Goal: Book appointment/travel/reservation: Book appointment/travel/reservation

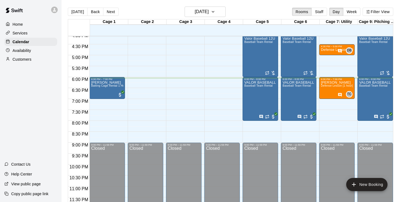
scroll to position [353, 0]
click at [215, 12] on icon "button" at bounding box center [213, 11] width 4 height 7
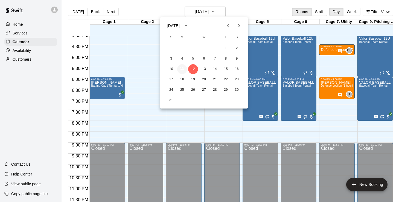
click at [182, 67] on button "11" at bounding box center [182, 69] width 10 height 10
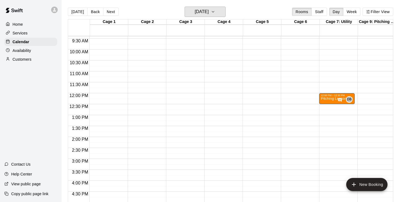
scroll to position [202, 0]
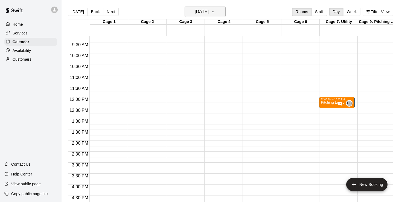
click at [215, 13] on icon "button" at bounding box center [213, 11] width 4 height 7
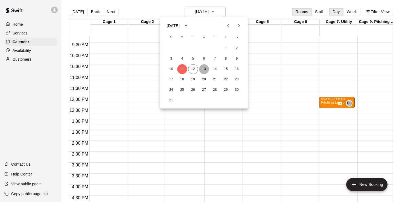
click at [203, 68] on button "13" at bounding box center [204, 69] width 10 height 10
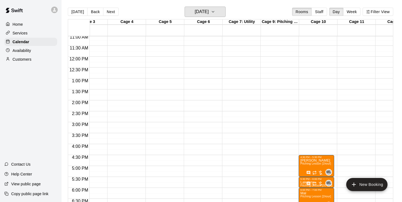
scroll to position [242, 92]
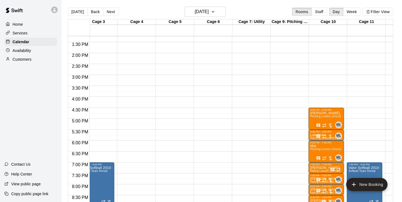
click at [240, 100] on div "12:00 AM – 9:00 AM Closed 9:00 PM – 11:59 PM Closed" at bounding box center [250, 9] width 36 height 525
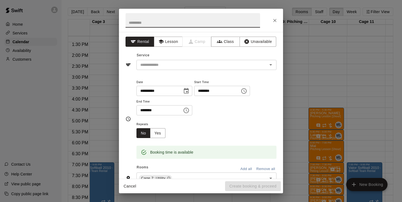
click at [190, 112] on icon "Choose time, selected time is 4:30 PM" at bounding box center [186, 110] width 7 height 7
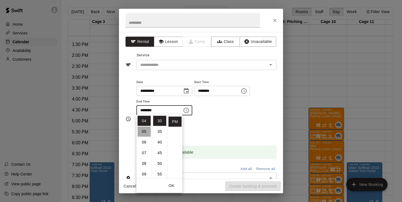
click at [144, 132] on li "05" at bounding box center [144, 132] width 13 height 10
click at [159, 120] on li "00" at bounding box center [159, 121] width 13 height 10
type input "********"
click at [225, 119] on div "**********" at bounding box center [206, 100] width 140 height 42
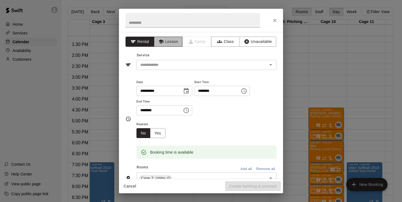
click at [173, 41] on button "Lesson" at bounding box center [168, 42] width 29 height 10
click at [165, 65] on input "text" at bounding box center [198, 65] width 121 height 7
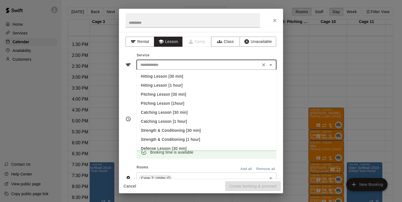
click at [164, 86] on li "Hitting Lesson [1 hour]" at bounding box center [206, 85] width 140 height 9
type input "**********"
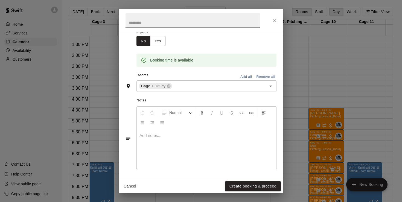
click at [156, 142] on div at bounding box center [206, 149] width 139 height 41
click at [247, 185] on button "Create booking & proceed" at bounding box center [253, 186] width 56 height 10
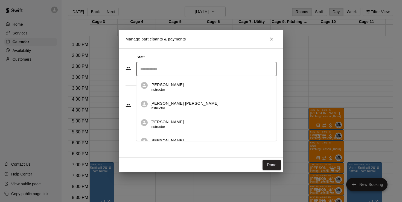
click at [180, 64] on input "Search staff" at bounding box center [206, 69] width 135 height 10
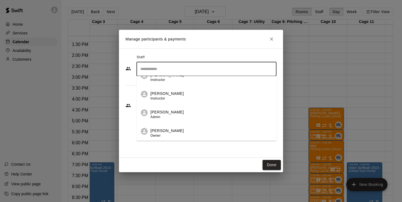
click at [161, 100] on span "Instructor" at bounding box center [157, 99] width 15 height 4
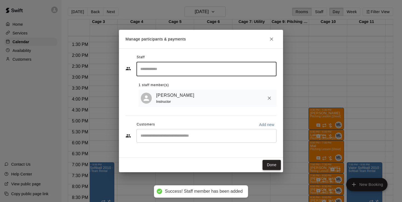
click at [271, 167] on button "Done" at bounding box center [272, 165] width 18 height 10
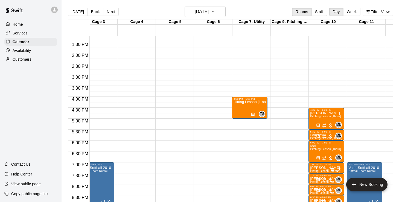
click at [251, 122] on div "12:00 AM – 9:00 AM Closed 4:00 PM – 5:00 PM Hitting Lesson [1 hour] TS 0 9:00 P…" at bounding box center [250, 9] width 36 height 525
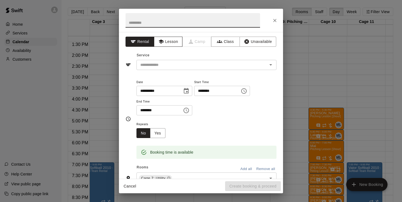
click at [178, 45] on button "Lesson" at bounding box center [168, 42] width 29 height 10
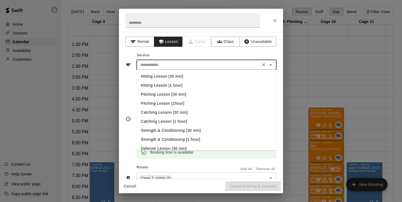
click at [177, 65] on input "text" at bounding box center [198, 65] width 121 height 7
click at [176, 77] on li "Hitting Lesson [30 min]" at bounding box center [206, 76] width 140 height 9
type input "**********"
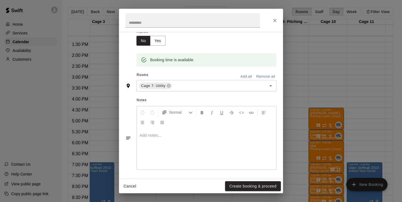
scroll to position [92, 0]
click at [156, 137] on div at bounding box center [206, 149] width 139 height 41
click at [257, 189] on button "Create booking & proceed" at bounding box center [253, 186] width 56 height 10
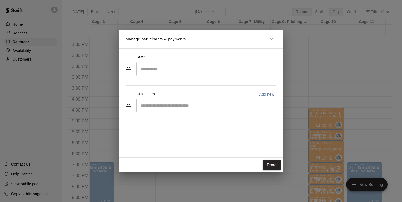
click at [170, 70] on input "Search staff" at bounding box center [206, 69] width 135 height 10
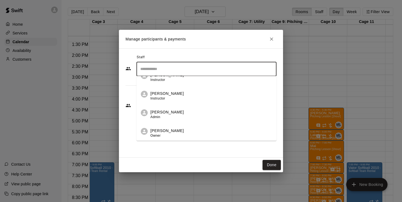
scroll to position [214, 0]
click at [170, 100] on div "[PERSON_NAME] Instructor" at bounding box center [166, 96] width 33 height 11
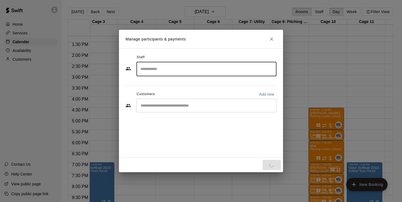
click at [171, 68] on input "Search staff" at bounding box center [206, 69] width 135 height 10
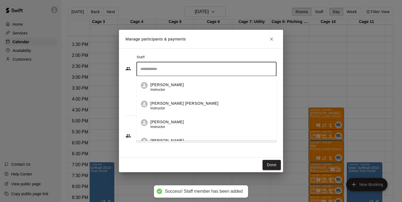
click at [171, 68] on input "Search staff" at bounding box center [206, 69] width 135 height 10
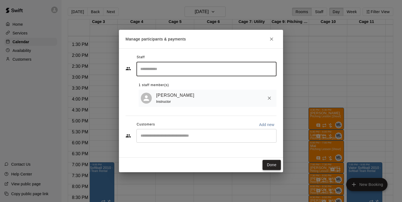
click at [275, 166] on button "Done" at bounding box center [272, 165] width 18 height 10
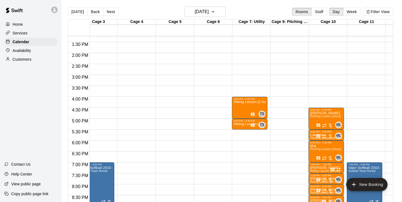
click at [249, 133] on div "12:00 AM – 9:00 AM Closed 4:00 PM – 5:00 PM Hitting Lesson [1 hour] TS 0 5:00 P…" at bounding box center [250, 9] width 36 height 525
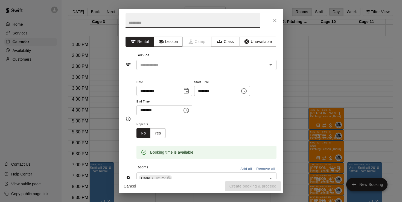
click at [176, 40] on button "Lesson" at bounding box center [168, 42] width 29 height 10
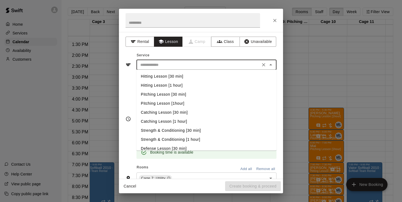
click at [171, 63] on input "text" at bounding box center [198, 65] width 121 height 7
click at [175, 77] on li "Hitting Lesson [30 min]" at bounding box center [206, 76] width 140 height 9
type input "**********"
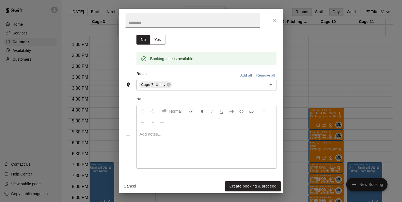
scroll to position [92, 0]
click at [163, 134] on p at bounding box center [206, 135] width 134 height 5
click at [261, 184] on button "Create booking & proceed" at bounding box center [253, 186] width 56 height 10
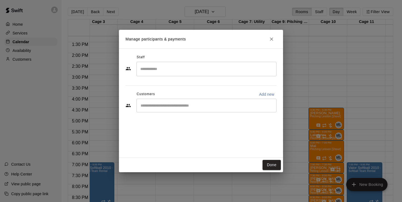
click at [182, 72] on input "Search staff" at bounding box center [206, 69] width 135 height 10
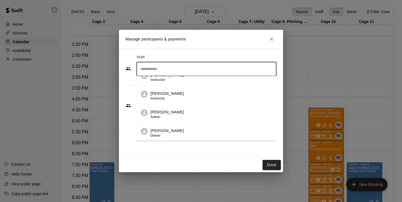
scroll to position [214, 0]
click at [162, 100] on span "Instructor" at bounding box center [157, 99] width 15 height 4
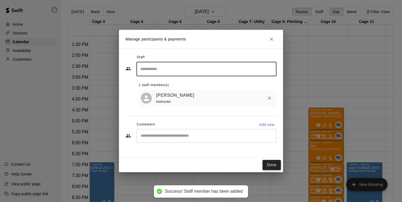
click at [276, 166] on button "Done" at bounding box center [272, 165] width 18 height 10
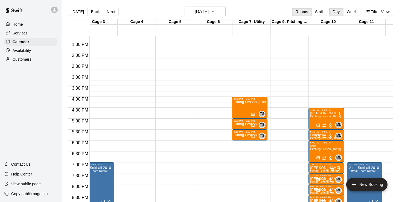
click at [244, 143] on div "12:00 AM – 9:00 AM Closed 4:00 PM – 5:00 PM Hitting Lesson [1 hour] TS 0 5:00 P…" at bounding box center [250, 9] width 36 height 525
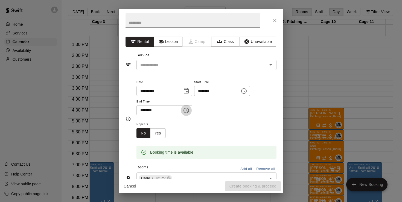
click at [190, 110] on icon "Choose time, selected time is 6:30 PM" at bounding box center [186, 110] width 7 height 7
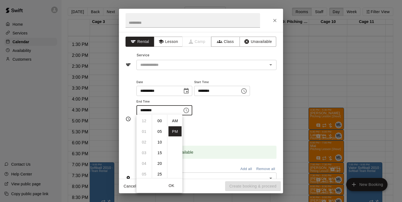
scroll to position [10, 0]
click at [144, 132] on li "07" at bounding box center [144, 132] width 13 height 10
click at [159, 121] on li "00" at bounding box center [159, 121] width 13 height 10
type input "********"
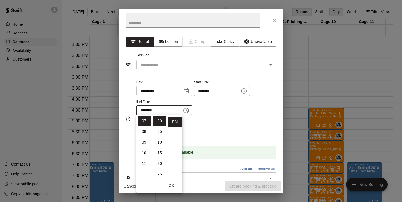
click at [225, 117] on div "**********" at bounding box center [206, 100] width 140 height 42
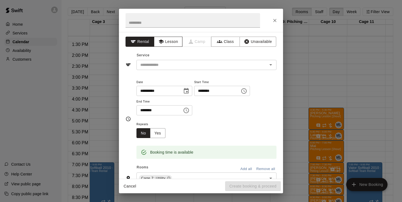
click at [173, 43] on button "Lesson" at bounding box center [168, 42] width 29 height 10
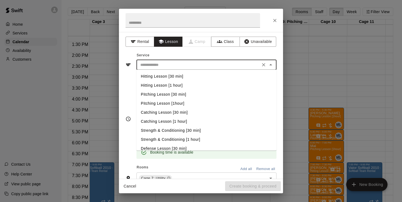
click at [172, 64] on input "text" at bounding box center [198, 65] width 121 height 7
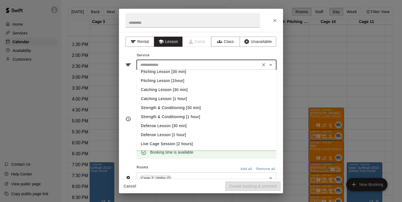
scroll to position [23, 0]
click at [172, 133] on li "Defense Lesson [1 hour]" at bounding box center [206, 134] width 140 height 9
type input "**********"
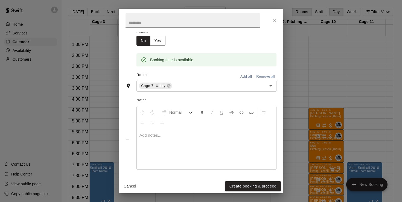
scroll to position [92, 0]
click at [159, 136] on p at bounding box center [206, 135] width 134 height 5
click at [248, 185] on button "Create booking & proceed" at bounding box center [253, 186] width 56 height 10
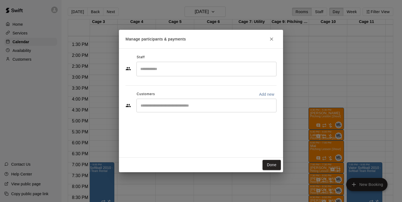
click at [180, 72] on input "Search staff" at bounding box center [206, 69] width 135 height 10
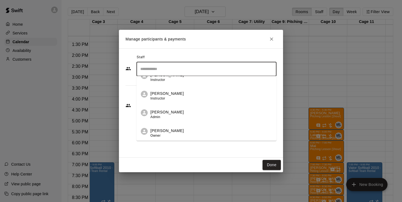
scroll to position [214, 0]
click at [161, 96] on p "[PERSON_NAME]" at bounding box center [166, 94] width 33 height 6
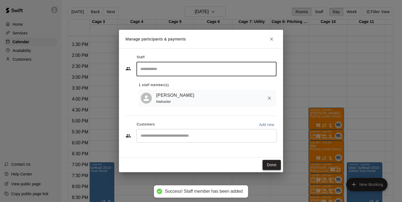
click at [273, 164] on button "Done" at bounding box center [272, 165] width 18 height 10
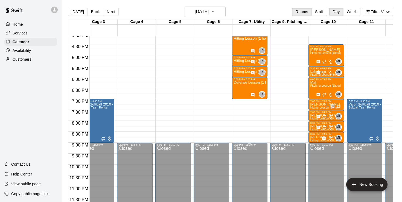
scroll to position [353, 87]
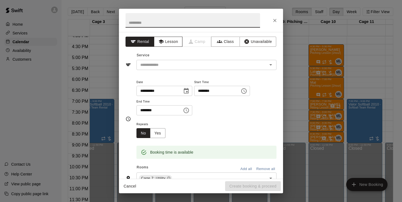
click at [175, 44] on button "Lesson" at bounding box center [168, 42] width 29 height 10
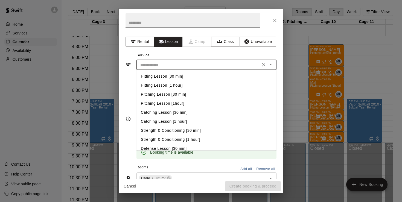
click at [179, 66] on input "text" at bounding box center [198, 65] width 121 height 7
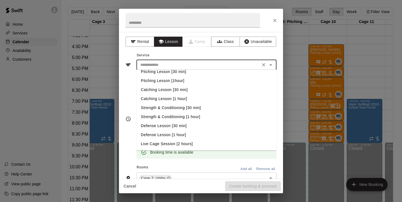
scroll to position [23, 0]
click at [167, 135] on li "Defense Lesson [1 hour]" at bounding box center [206, 134] width 140 height 9
type input "**********"
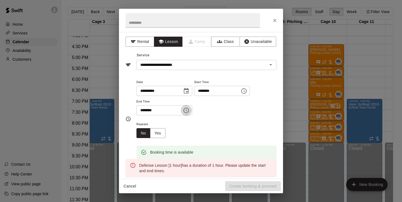
click at [188, 110] on icon "Choose time, selected time is 7:30 PM" at bounding box center [186, 110] width 7 height 7
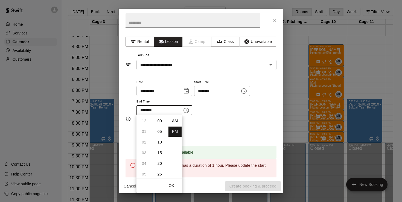
scroll to position [10, 0]
click at [144, 132] on li "08" at bounding box center [144, 132] width 13 height 10
click at [159, 118] on li "00" at bounding box center [159, 121] width 13 height 10
type input "********"
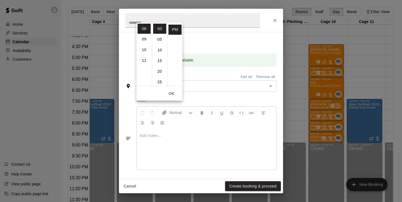
click at [180, 126] on div "Normal" at bounding box center [206, 118] width 139 height 22
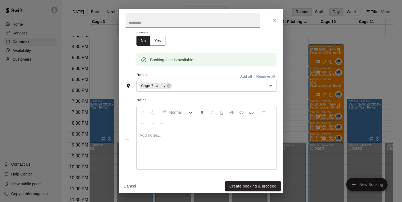
scroll to position [92, 0]
click at [151, 135] on p at bounding box center [206, 135] width 134 height 5
click at [245, 185] on button "Create booking & proceed" at bounding box center [253, 186] width 56 height 10
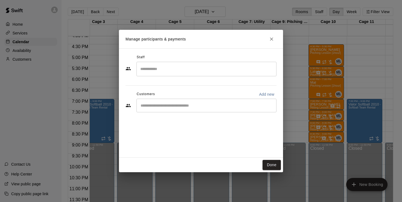
click at [173, 68] on input "Search staff" at bounding box center [206, 69] width 135 height 10
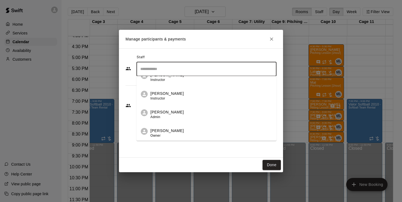
scroll to position [214, 0]
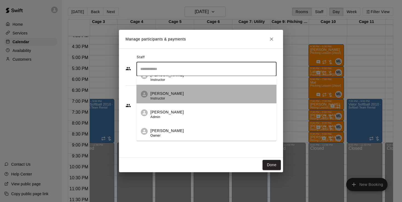
click at [167, 96] on p "[PERSON_NAME]" at bounding box center [166, 94] width 33 height 6
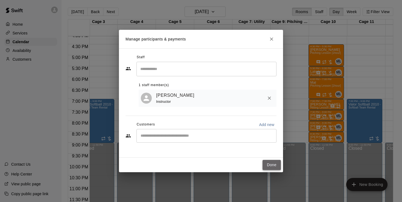
click at [269, 164] on button "Done" at bounding box center [272, 165] width 18 height 10
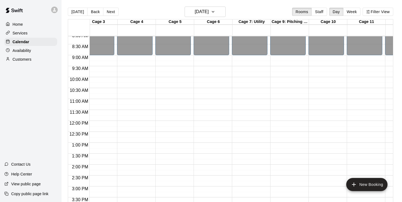
scroll to position [172, 87]
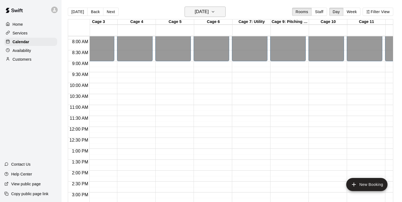
click at [215, 11] on icon "button" at bounding box center [213, 11] width 4 height 7
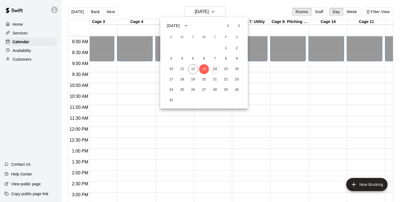
click at [217, 69] on button "14" at bounding box center [215, 69] width 10 height 10
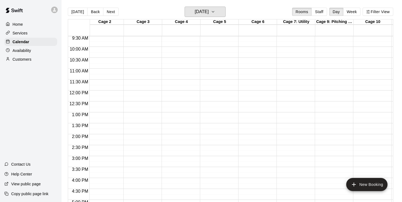
scroll to position [208, 52]
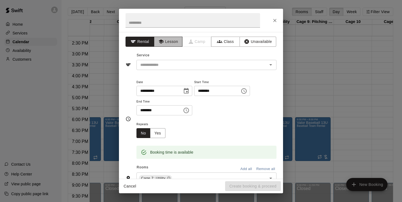
click at [172, 43] on button "Lesson" at bounding box center [168, 42] width 29 height 10
click at [168, 69] on div "​" at bounding box center [206, 65] width 140 height 10
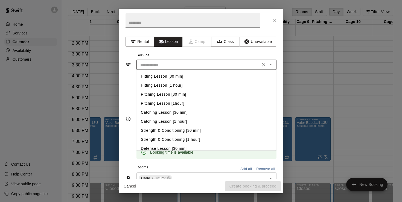
click at [171, 76] on li "Hitting Lesson [30 min]" at bounding box center [206, 76] width 140 height 9
type input "**********"
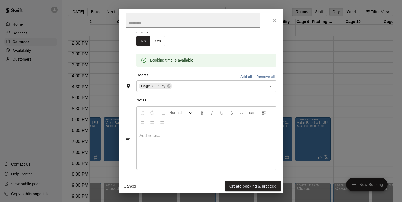
click at [158, 133] on p at bounding box center [206, 135] width 134 height 5
click at [249, 187] on button "Create booking & proceed" at bounding box center [253, 186] width 56 height 10
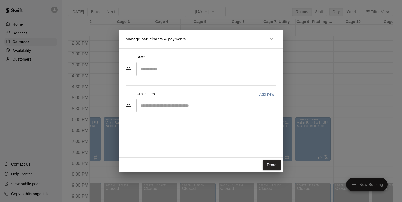
click at [169, 67] on input "Search staff" at bounding box center [206, 69] width 135 height 10
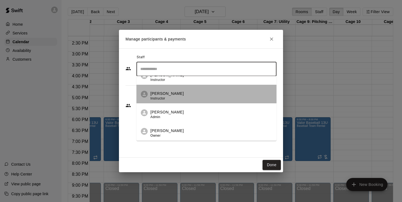
click at [163, 100] on span "Instructor" at bounding box center [157, 99] width 15 height 4
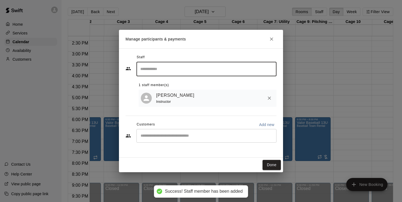
click at [272, 165] on button "Done" at bounding box center [272, 165] width 18 height 10
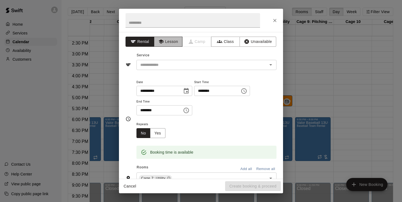
click at [174, 42] on button "Lesson" at bounding box center [168, 42] width 29 height 10
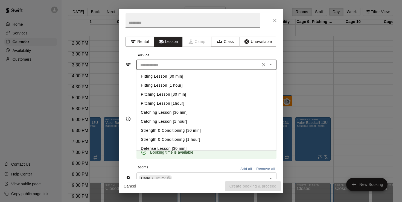
click at [178, 63] on input "text" at bounding box center [198, 65] width 121 height 7
click at [176, 76] on li "Hitting Lesson [30 min]" at bounding box center [206, 76] width 140 height 9
type input "**********"
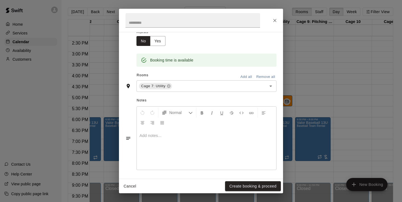
click at [163, 138] on div at bounding box center [206, 149] width 139 height 41
click at [254, 185] on button "Create booking & proceed" at bounding box center [253, 186] width 56 height 10
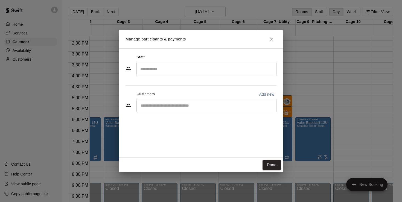
click at [175, 72] on input "Search staff" at bounding box center [206, 69] width 135 height 10
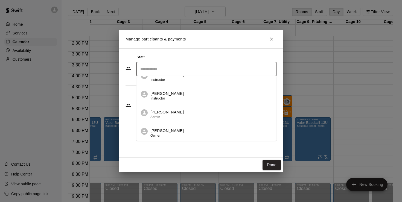
click at [172, 96] on p "[PERSON_NAME]" at bounding box center [166, 94] width 33 height 6
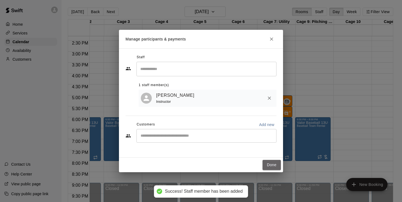
click at [270, 166] on button "Done" at bounding box center [272, 165] width 18 height 10
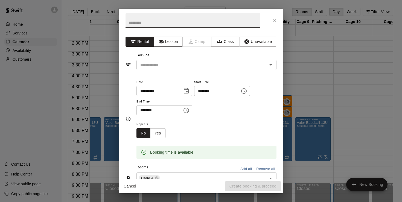
click at [173, 42] on button "Lesson" at bounding box center [168, 42] width 29 height 10
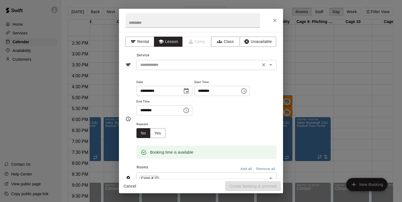
click at [181, 65] on input "text" at bounding box center [198, 65] width 121 height 7
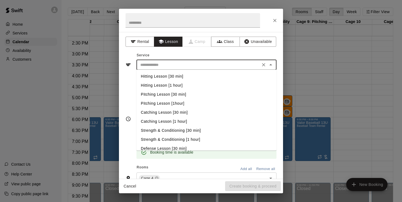
click at [175, 76] on li "Hitting Lesson [30 min]" at bounding box center [206, 76] width 140 height 9
type input "**********"
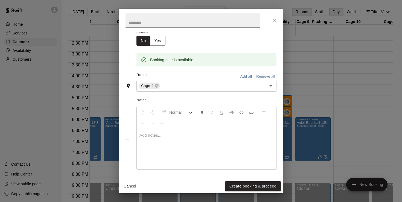
scroll to position [92, 0]
click at [159, 135] on p at bounding box center [206, 135] width 134 height 5
click at [235, 187] on button "Create booking & proceed" at bounding box center [253, 186] width 56 height 10
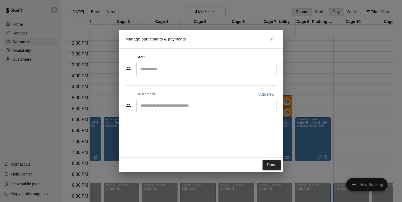
click at [185, 72] on input "Search staff" at bounding box center [206, 69] width 135 height 10
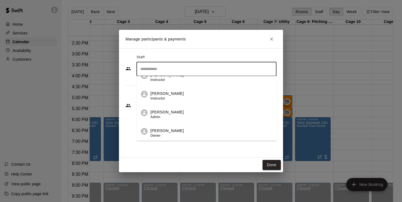
scroll to position [214, 0]
click at [164, 98] on span "Instructor" at bounding box center [157, 99] width 15 height 4
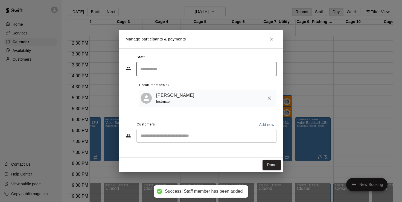
click at [275, 166] on button "Done" at bounding box center [272, 165] width 18 height 10
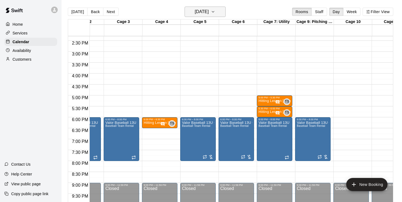
click at [215, 11] on icon "button" at bounding box center [213, 11] width 4 height 7
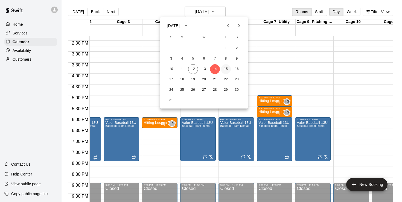
click at [225, 67] on button "15" at bounding box center [226, 69] width 10 height 10
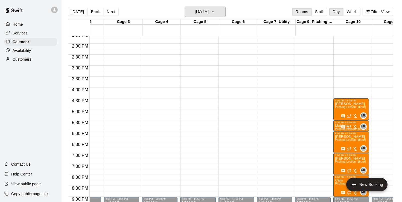
scroll to position [300, 62]
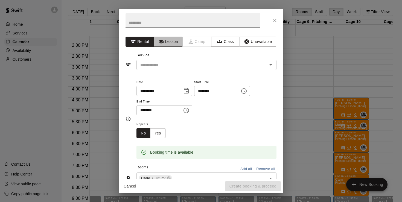
click at [169, 41] on button "Lesson" at bounding box center [168, 42] width 29 height 10
click at [171, 66] on input "text" at bounding box center [198, 65] width 121 height 7
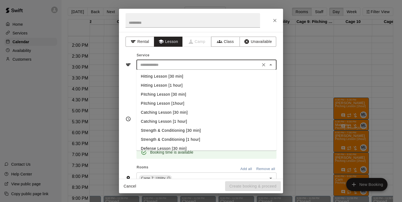
click at [170, 75] on li "Hitting Lesson [30 min]" at bounding box center [206, 76] width 140 height 9
type input "**********"
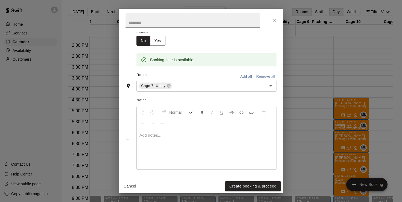
scroll to position [92, 0]
click at [168, 134] on p at bounding box center [206, 135] width 134 height 5
click at [248, 184] on button "Create booking & proceed" at bounding box center [253, 186] width 56 height 10
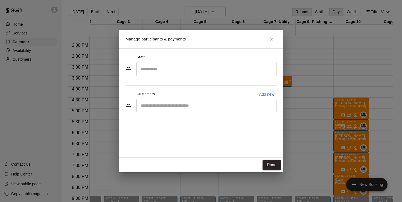
click at [178, 70] on input "Search staff" at bounding box center [206, 69] width 135 height 10
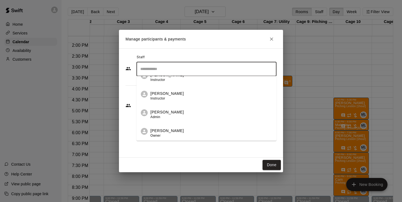
scroll to position [214, 0]
click at [173, 101] on div "[PERSON_NAME] Instructor" at bounding box center [166, 96] width 33 height 11
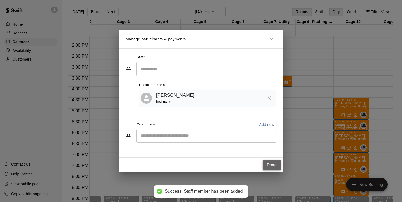
click at [271, 162] on button "Done" at bounding box center [272, 165] width 18 height 10
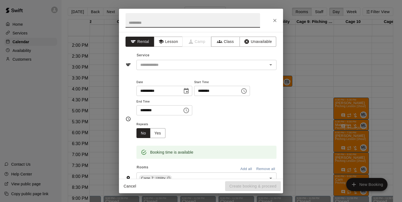
click at [188, 110] on icon "Choose time, selected time is 4:30 PM" at bounding box center [186, 110] width 7 height 7
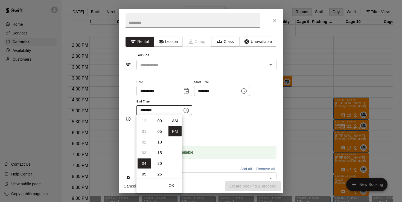
scroll to position [10, 0]
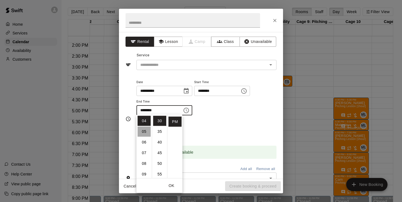
click at [139, 131] on li "05" at bounding box center [144, 132] width 13 height 10
click at [159, 120] on li "00" at bounding box center [159, 121] width 13 height 10
type input "********"
click at [240, 123] on div "Repeats No Yes" at bounding box center [206, 129] width 140 height 17
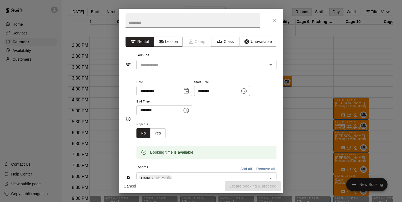
click at [174, 43] on button "Lesson" at bounding box center [168, 42] width 29 height 10
click at [179, 63] on input "text" at bounding box center [198, 65] width 121 height 7
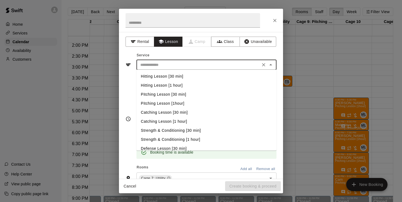
click at [176, 84] on li "Hitting Lesson [1 hour]" at bounding box center [206, 85] width 140 height 9
type input "**********"
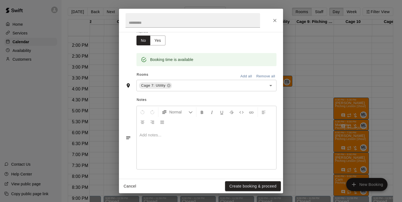
scroll to position [92, 0]
click at [161, 133] on p at bounding box center [206, 135] width 134 height 5
click at [252, 187] on button "Create booking & proceed" at bounding box center [253, 186] width 56 height 10
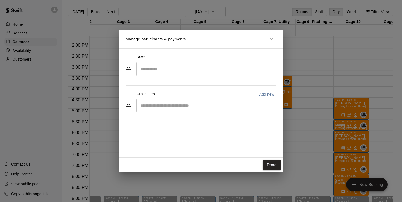
click at [164, 71] on input "Search staff" at bounding box center [206, 69] width 135 height 10
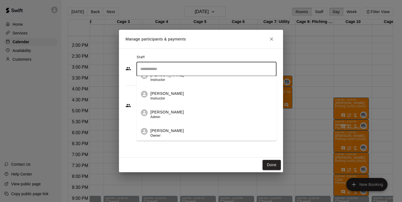
scroll to position [214, 0]
click at [159, 100] on span "Instructor" at bounding box center [157, 99] width 15 height 4
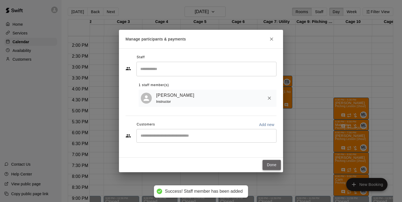
click at [271, 162] on button "Done" at bounding box center [272, 165] width 18 height 10
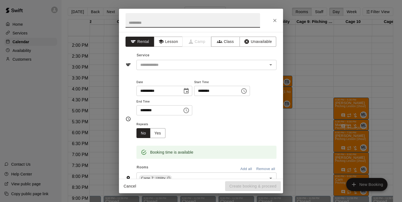
click at [188, 108] on icon "Choose time, selected time is 5:30 PM" at bounding box center [186, 110] width 5 height 5
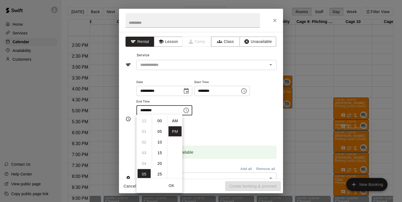
scroll to position [10, 0]
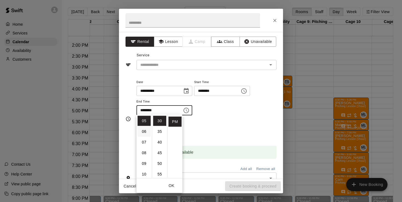
click at [143, 131] on li "06" at bounding box center [144, 132] width 13 height 10
click at [158, 120] on li "00" at bounding box center [159, 121] width 13 height 10
type input "********"
click at [170, 40] on button "Lesson" at bounding box center [168, 42] width 29 height 10
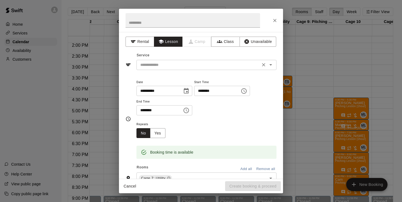
click at [178, 62] on input "text" at bounding box center [198, 65] width 121 height 7
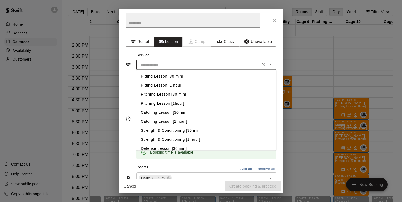
click at [179, 86] on li "Hitting Lesson [1 hour]" at bounding box center [206, 85] width 140 height 9
type input "**********"
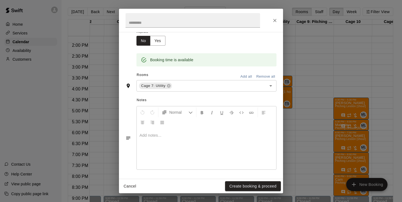
scroll to position [92, 0]
click at [186, 136] on p at bounding box center [206, 135] width 134 height 5
click at [251, 186] on button "Create booking & proceed" at bounding box center [253, 186] width 56 height 10
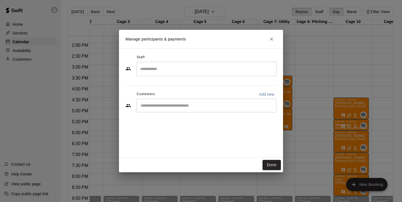
click at [192, 72] on input "Search staff" at bounding box center [206, 69] width 135 height 10
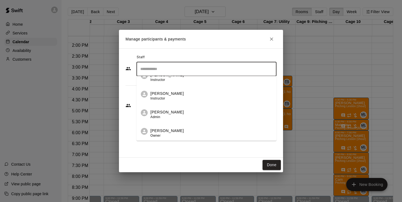
scroll to position [214, 0]
click at [171, 100] on div "[PERSON_NAME] Instructor" at bounding box center [166, 96] width 33 height 11
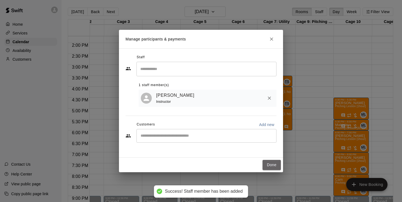
click at [276, 161] on button "Done" at bounding box center [272, 165] width 18 height 10
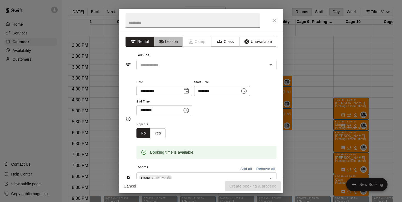
click at [174, 45] on button "Lesson" at bounding box center [168, 42] width 29 height 10
click at [176, 64] on input "text" at bounding box center [198, 65] width 121 height 7
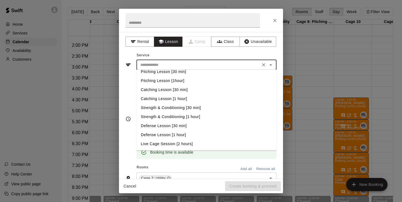
scroll to position [23, 0]
click at [174, 125] on li "Defense Lesson [30 min]" at bounding box center [206, 125] width 140 height 9
type input "**********"
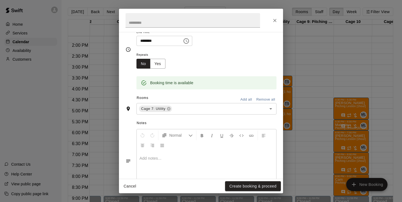
scroll to position [87, 0]
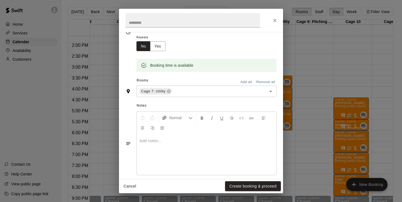
click at [161, 142] on div at bounding box center [206, 154] width 139 height 41
click at [237, 183] on button "Create booking & proceed" at bounding box center [253, 186] width 56 height 10
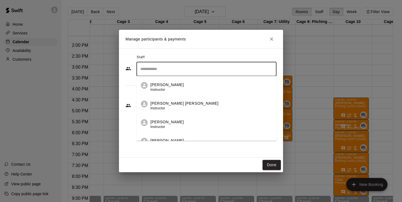
click at [172, 66] on input "Search staff" at bounding box center [206, 69] width 135 height 10
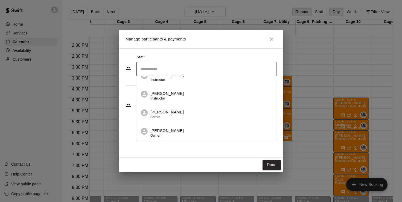
scroll to position [214, 0]
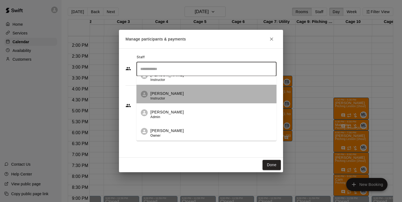
click at [163, 99] on span "Instructor" at bounding box center [157, 99] width 15 height 4
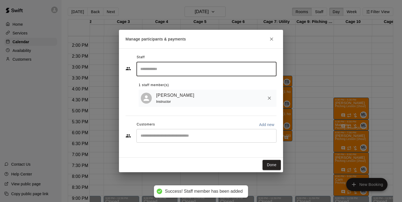
click at [275, 165] on button "Done" at bounding box center [272, 165] width 18 height 10
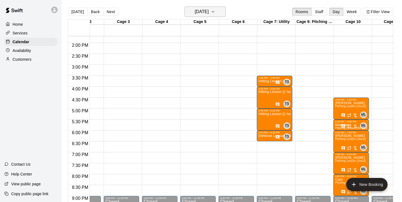
click at [214, 12] on icon "button" at bounding box center [213, 11] width 2 height 1
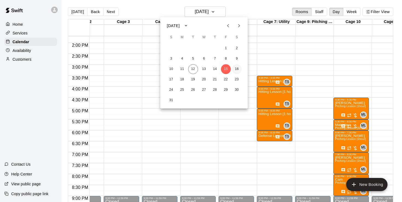
click at [236, 69] on button "16" at bounding box center [237, 69] width 10 height 10
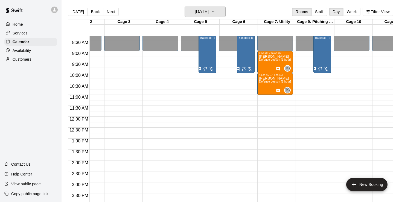
scroll to position [182, 62]
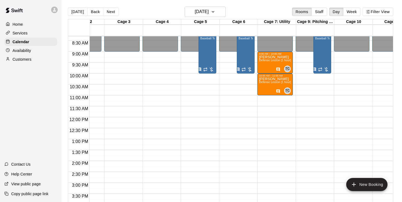
click at [157, 76] on div "12:00 AM – 9:00 AM Closed 9:00 PM – 11:59 PM Closed" at bounding box center [161, 117] width 36 height 525
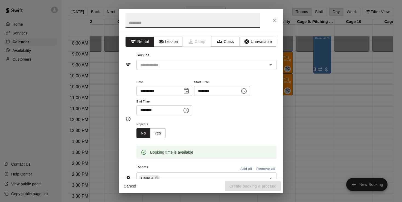
click at [189, 111] on icon "Choose time, selected time is 10:30 AM" at bounding box center [186, 110] width 7 height 7
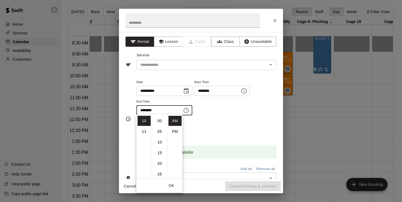
scroll to position [64, 0]
click at [144, 130] on li "11" at bounding box center [144, 132] width 13 height 10
click at [158, 121] on li "00" at bounding box center [159, 121] width 13 height 10
type input "********"
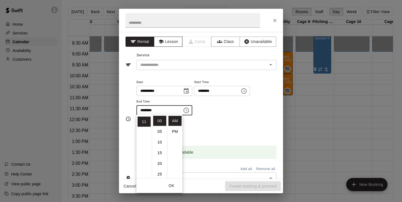
click at [171, 42] on button "Lesson" at bounding box center [168, 42] width 29 height 10
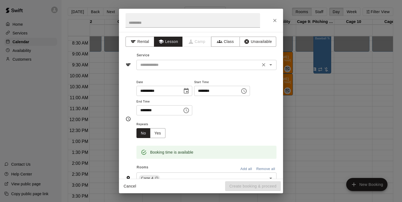
click at [170, 62] on input "text" at bounding box center [198, 65] width 121 height 7
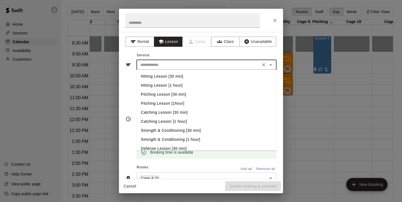
click at [175, 85] on li "Hitting Lesson [1 hour]" at bounding box center [206, 85] width 140 height 9
type input "**********"
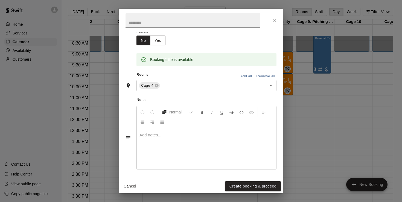
scroll to position [92, 0]
click at [155, 134] on p at bounding box center [206, 135] width 134 height 5
click at [253, 188] on button "Create booking & proceed" at bounding box center [253, 186] width 56 height 10
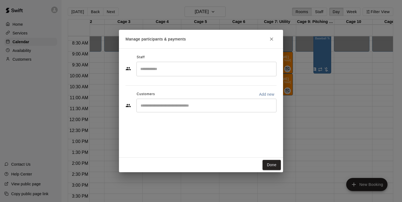
click at [156, 66] on input "Search staff" at bounding box center [206, 69] width 135 height 10
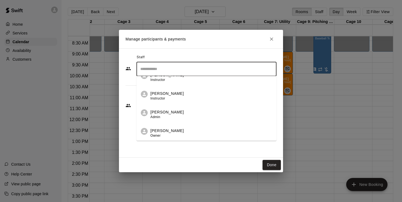
scroll to position [214, 0]
click at [167, 99] on div "[PERSON_NAME] Instructor" at bounding box center [166, 96] width 33 height 11
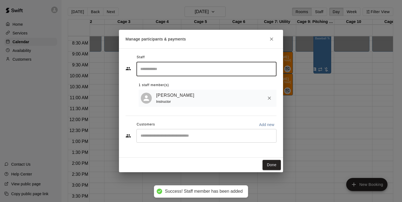
click at [275, 167] on button "Done" at bounding box center [272, 165] width 18 height 10
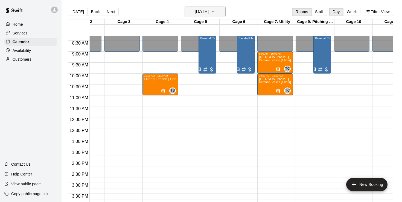
click at [214, 12] on icon "button" at bounding box center [213, 11] width 2 height 1
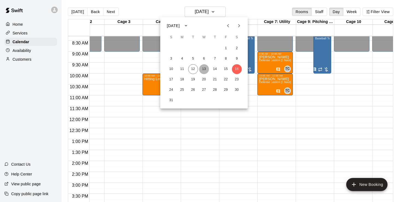
click at [204, 69] on button "13" at bounding box center [204, 69] width 10 height 10
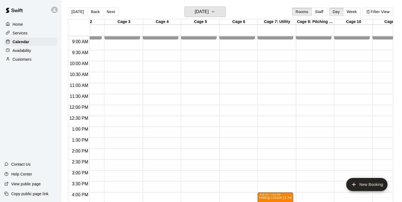
scroll to position [194, 62]
click at [275, 53] on div "12:00 AM – 9:00 AM Closed 4:00 PM – 5:00 PM Hitting Lesson [1 hour] TS 0 5:00 P…" at bounding box center [276, 104] width 36 height 525
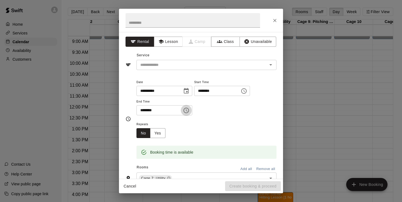
click at [190, 110] on icon "Choose time, selected time is 10:00 AM" at bounding box center [186, 110] width 7 height 7
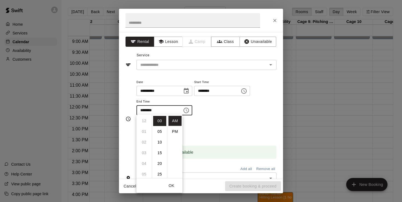
scroll to position [107, 0]
click at [159, 134] on li "30" at bounding box center [159, 135] width 13 height 10
type input "********"
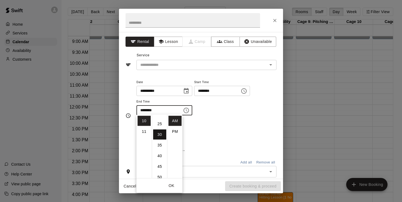
scroll to position [64, 0]
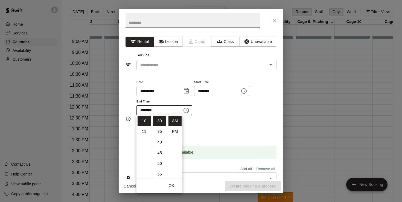
click at [170, 184] on button "OK" at bounding box center [172, 186] width 18 height 10
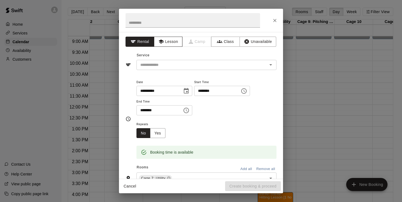
click at [175, 43] on button "Lesson" at bounding box center [168, 42] width 29 height 10
click at [175, 62] on input "text" at bounding box center [198, 65] width 121 height 7
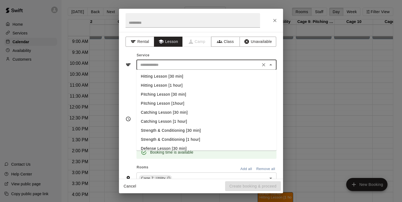
click at [171, 85] on li "Hitting Lesson [1 hour]" at bounding box center [206, 85] width 140 height 9
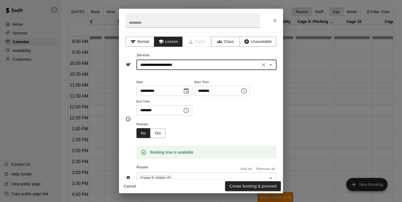
type input "**********"
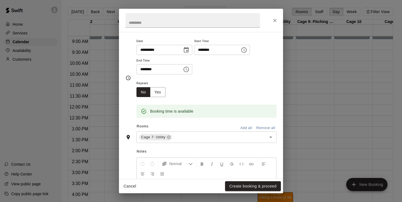
scroll to position [72, 0]
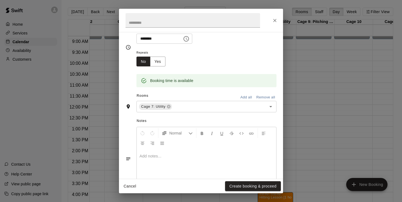
click at [170, 159] on div at bounding box center [206, 169] width 139 height 41
click at [249, 184] on button "Create booking & proceed" at bounding box center [253, 186] width 56 height 10
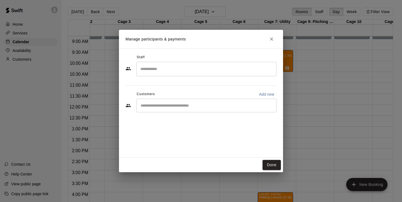
click at [178, 68] on input "Search staff" at bounding box center [206, 69] width 135 height 10
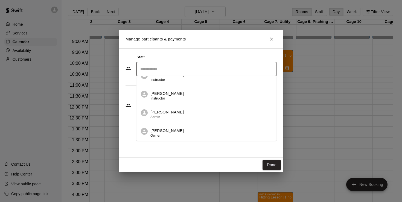
scroll to position [214, 0]
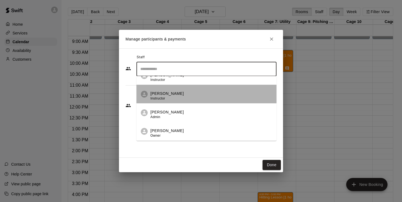
click at [163, 99] on span "Instructor" at bounding box center [157, 99] width 15 height 4
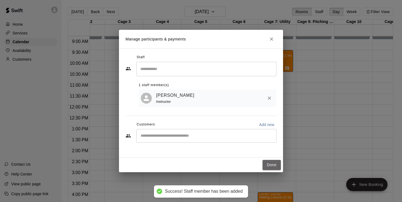
click at [275, 165] on button "Done" at bounding box center [272, 165] width 18 height 10
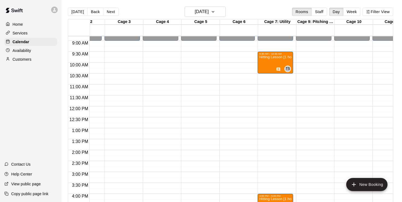
scroll to position [191, 62]
